Goal: Answer question/provide support: Share knowledge or assist other users

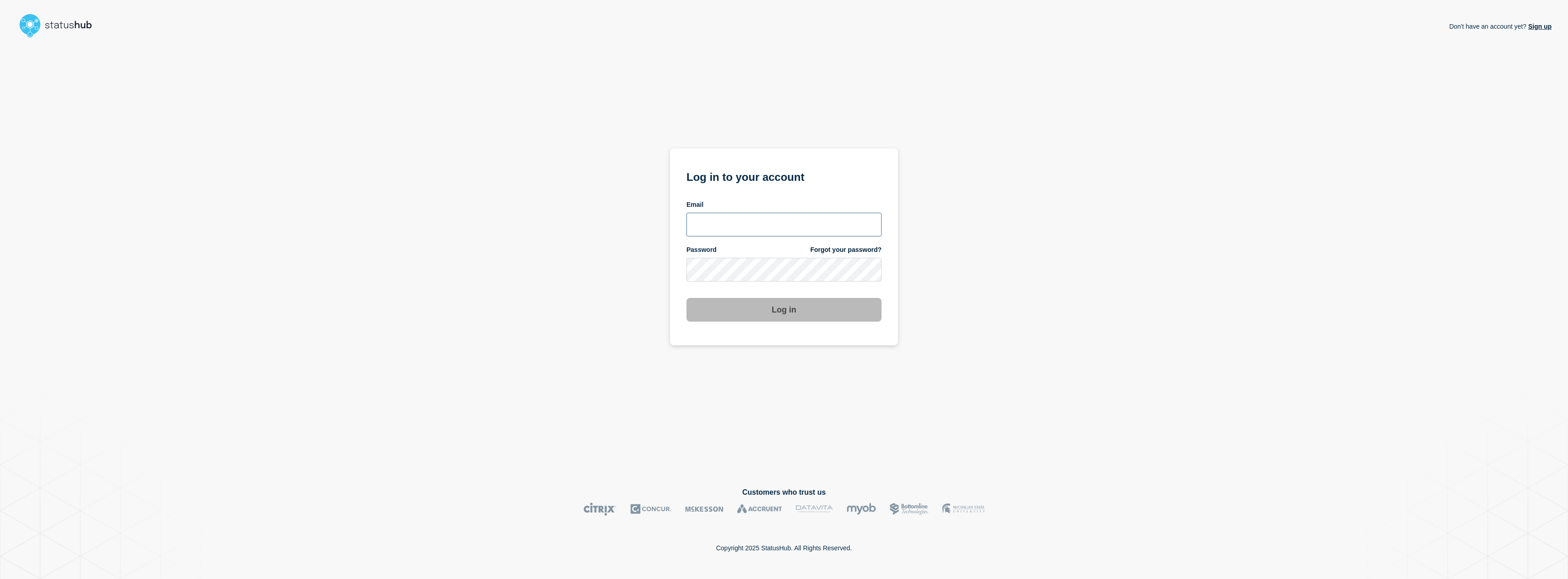
click at [757, 230] on input "email input" at bounding box center [784, 224] width 195 height 23
type input "jafet.figueroa@lcisd.org"
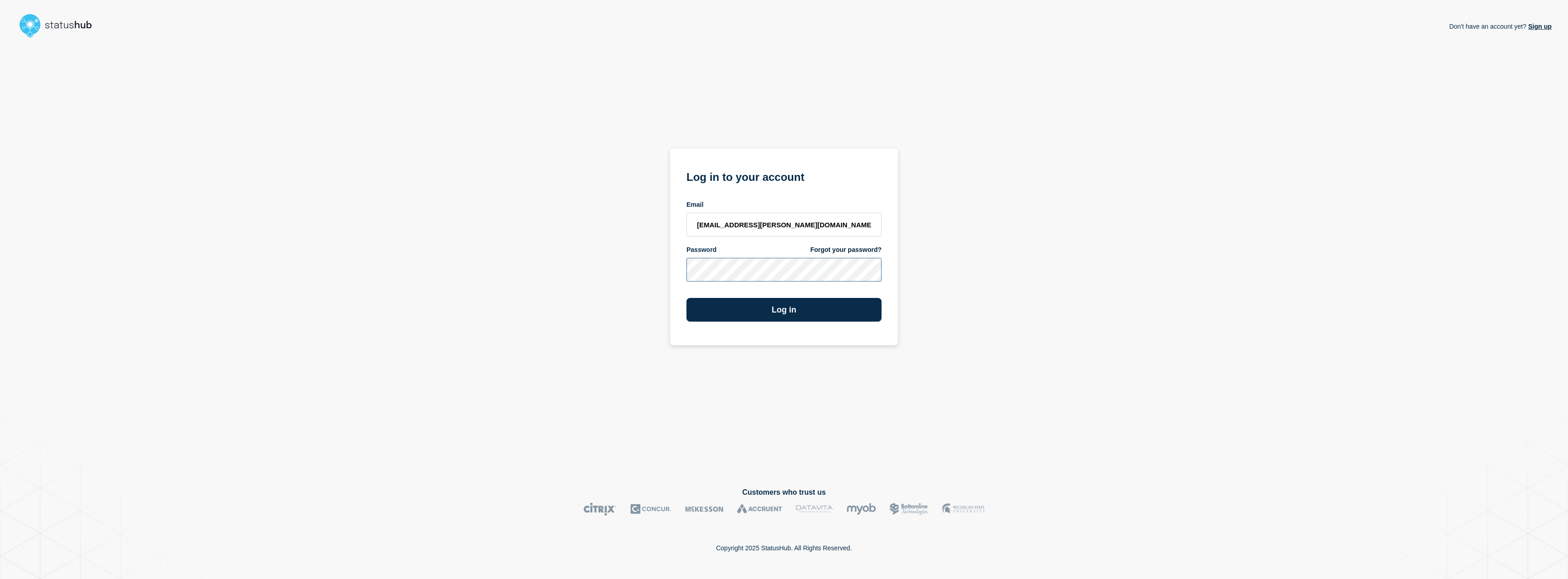
click at [687, 298] on button "Log in" at bounding box center [784, 310] width 195 height 23
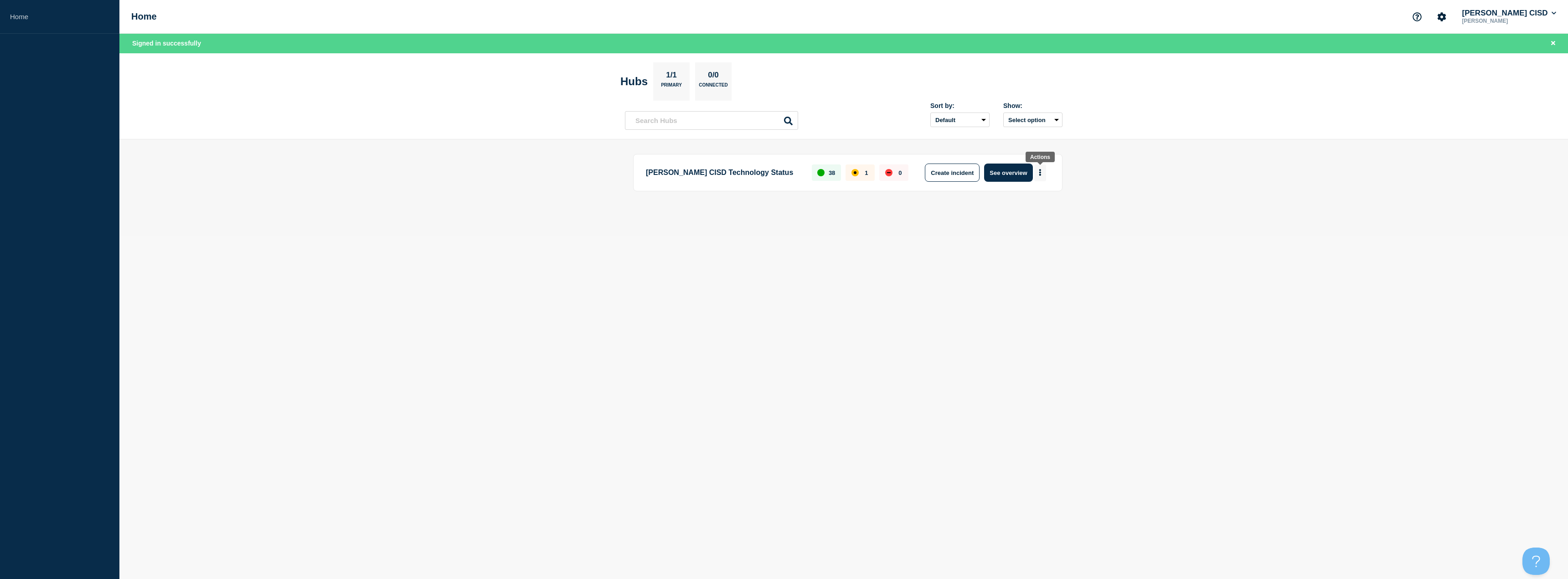
click at [1036, 179] on button "More actions" at bounding box center [1040, 173] width 12 height 17
click at [992, 172] on button "See overview" at bounding box center [1009, 173] width 48 height 18
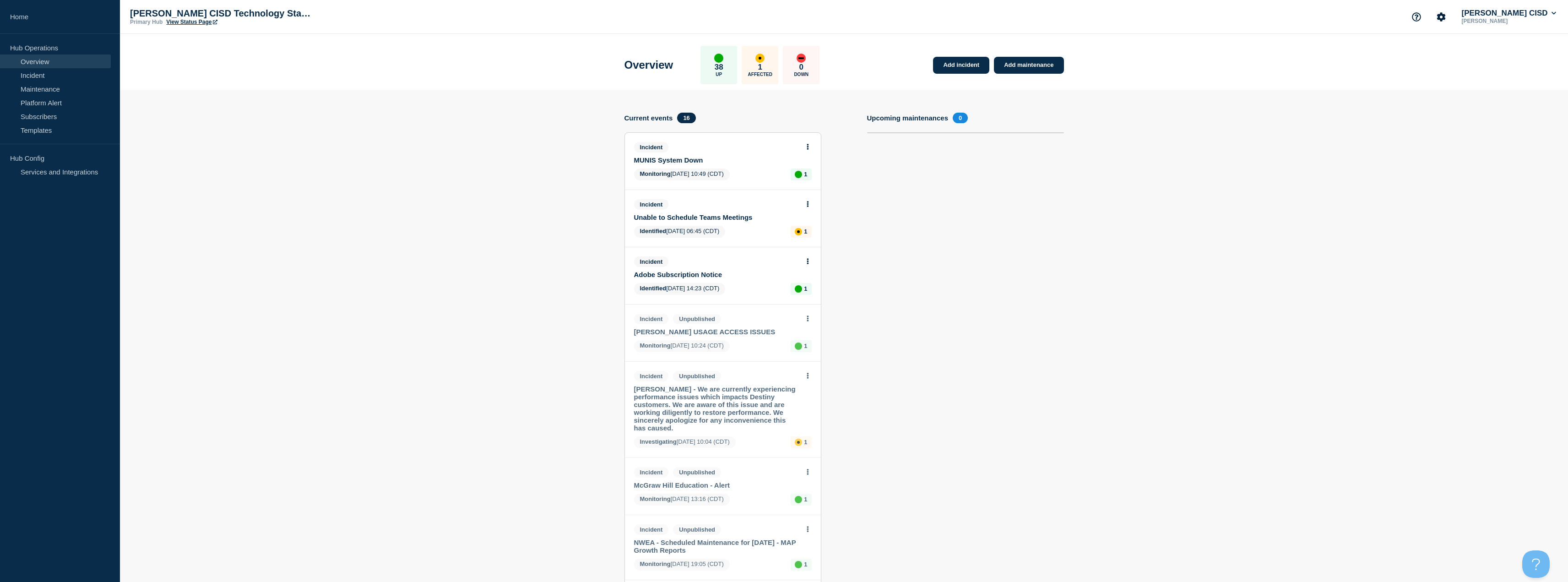
click at [787, 153] on div "Incident MUNIS System Down" at bounding box center [718, 153] width 170 height 22
click at [803, 146] on button at bounding box center [807, 147] width 8 height 8
click at [809, 182] on link "Update incident" at bounding box center [807, 181] width 44 height 7
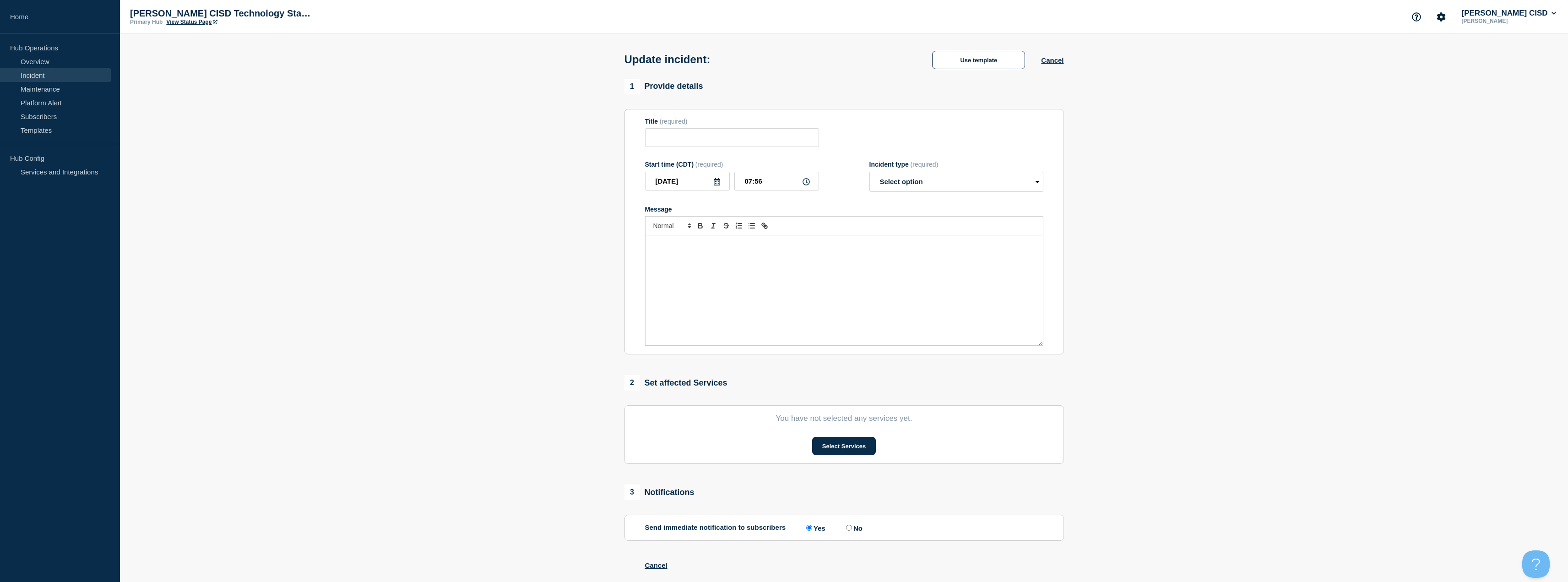
type input "MUNIS System Down"
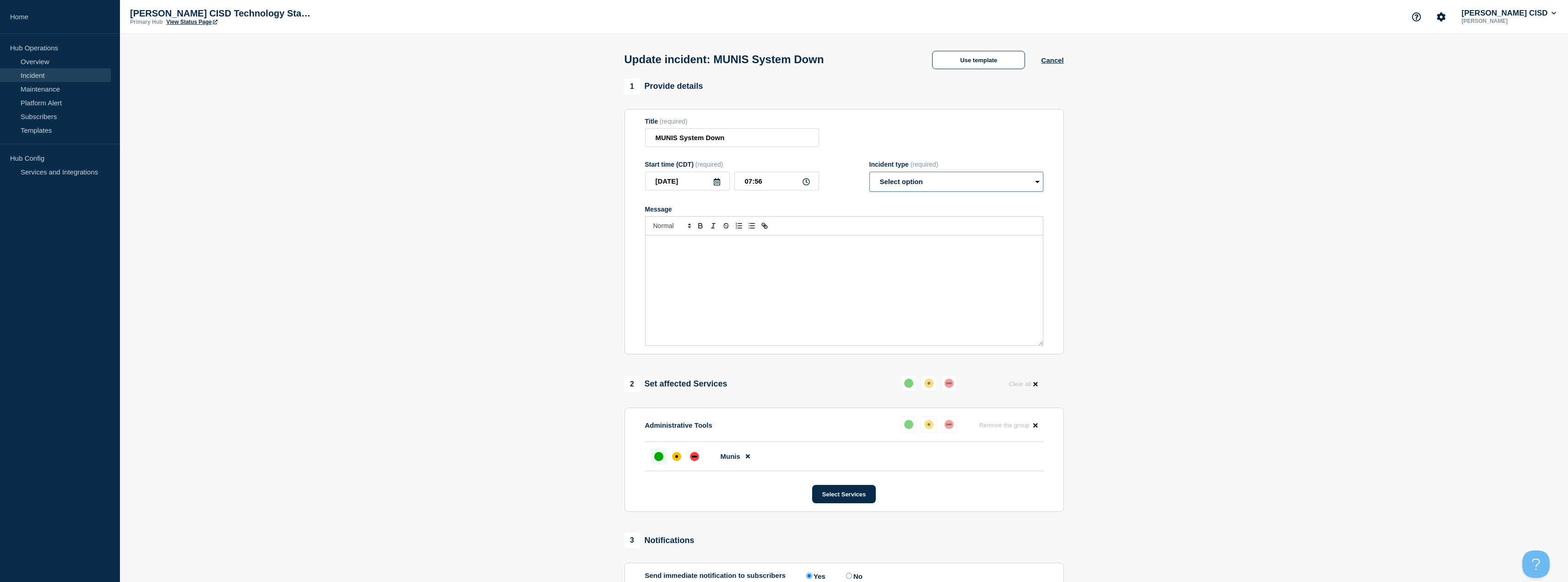
click at [937, 185] on select "Select option Investigating Identified Monitoring Resolved" at bounding box center [956, 182] width 174 height 20
select select "resolved"
click at [870, 173] on select "Select option Investigating Identified Monitoring Resolved" at bounding box center [956, 182] width 174 height 20
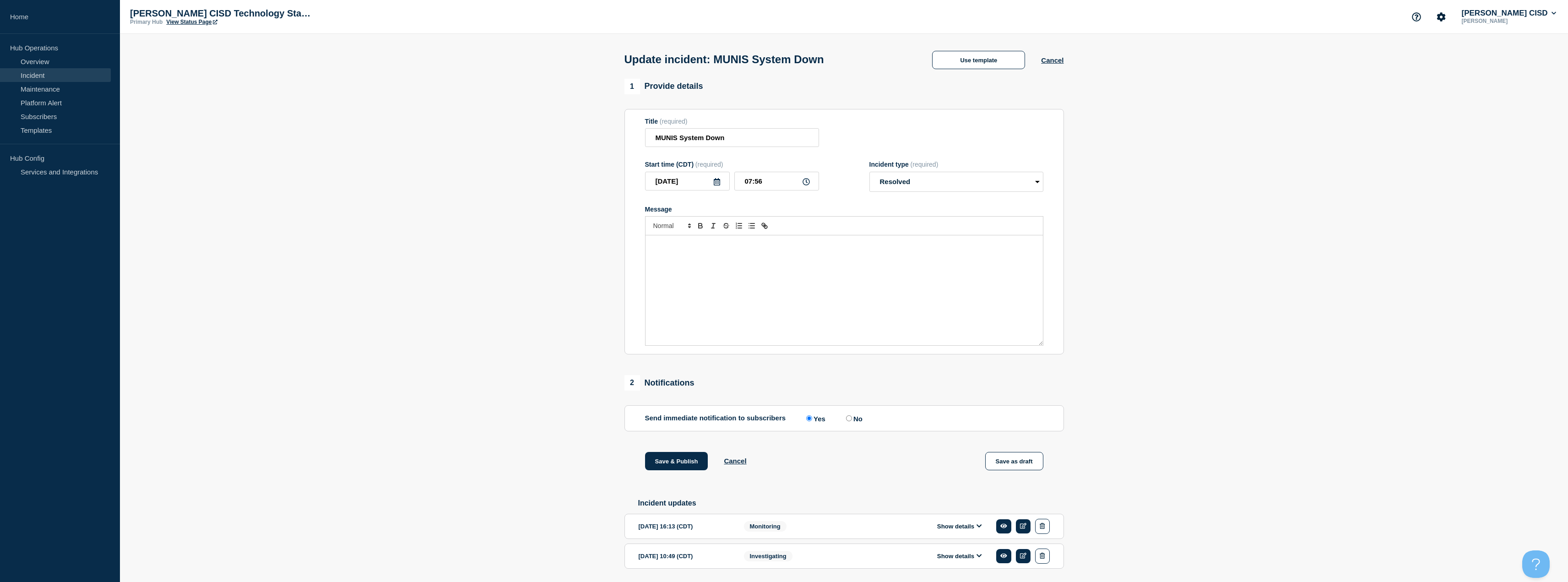
click at [807, 285] on div "Message" at bounding box center [844, 290] width 397 height 110
click at [653, 466] on button "Save & Publish" at bounding box center [676, 461] width 63 height 18
